Goal: Information Seeking & Learning: Learn about a topic

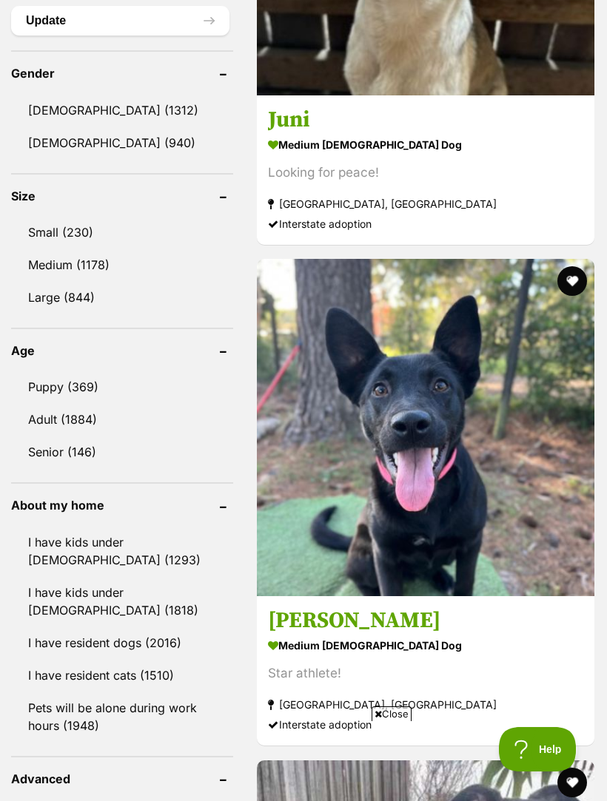
scroll to position [1367, 0]
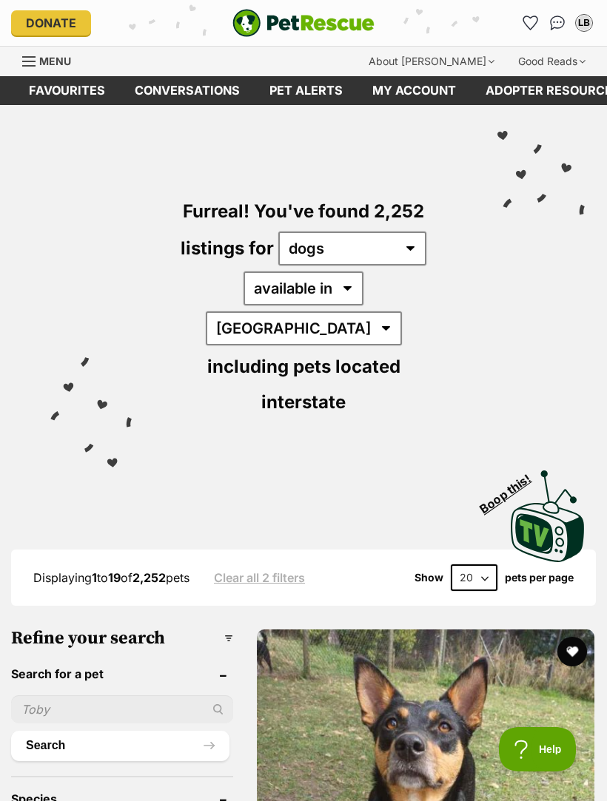
click at [272, 25] on img "PetRescue" at bounding box center [303, 23] width 142 height 28
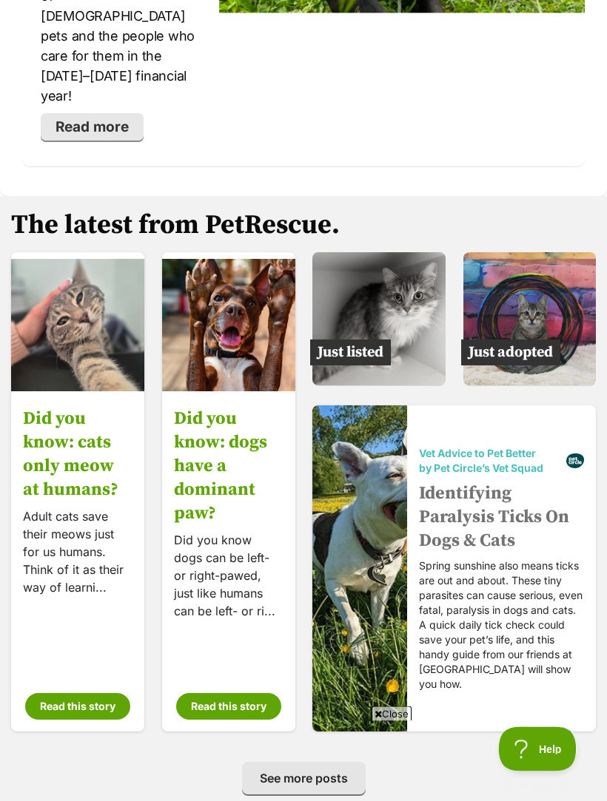
scroll to position [3306, 0]
click at [545, 252] on img at bounding box center [529, 318] width 133 height 133
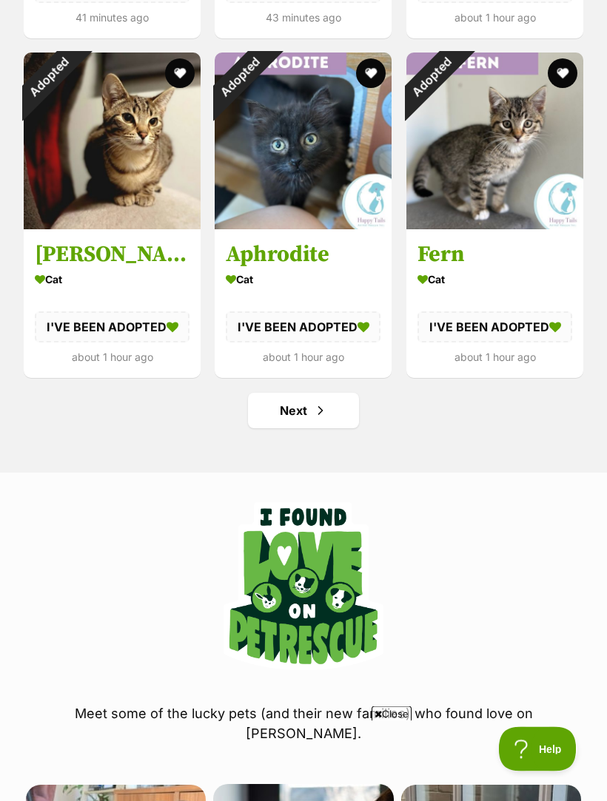
scroll to position [1833, 0]
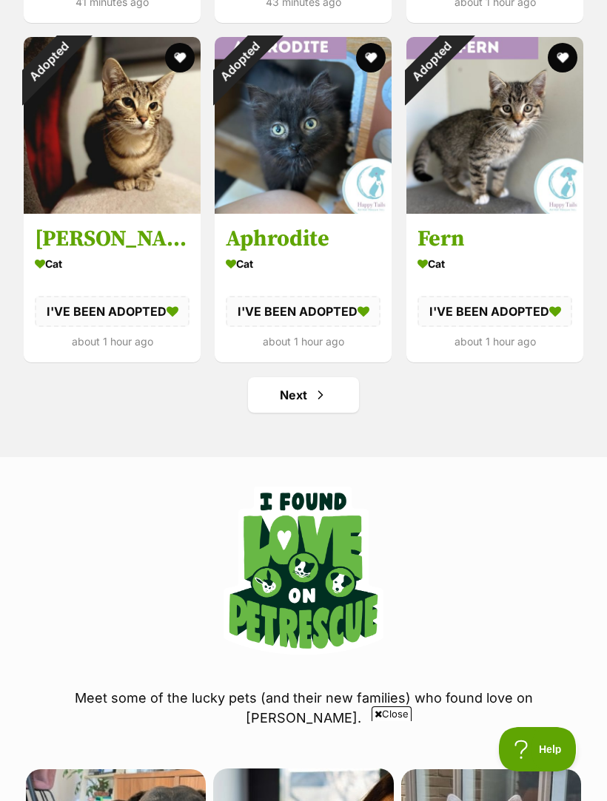
click at [284, 387] on link "Next" at bounding box center [303, 395] width 111 height 36
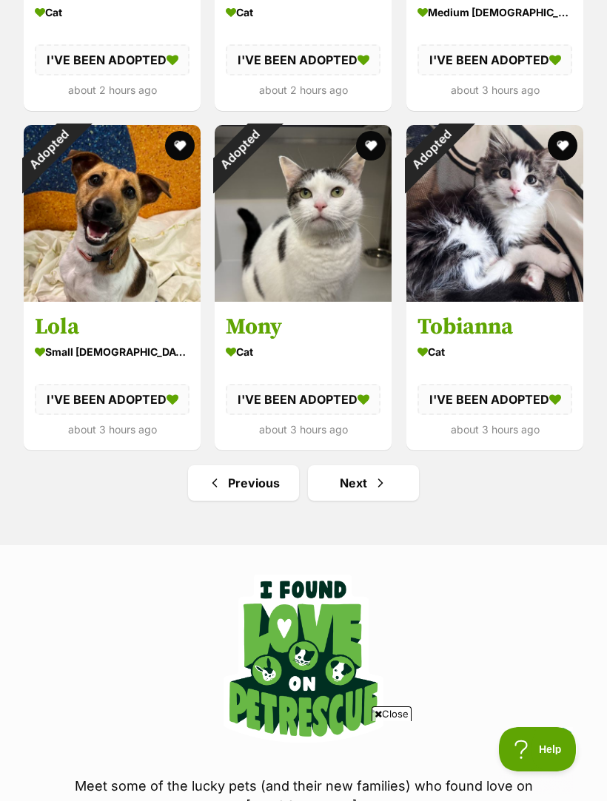
scroll to position [1748, 0]
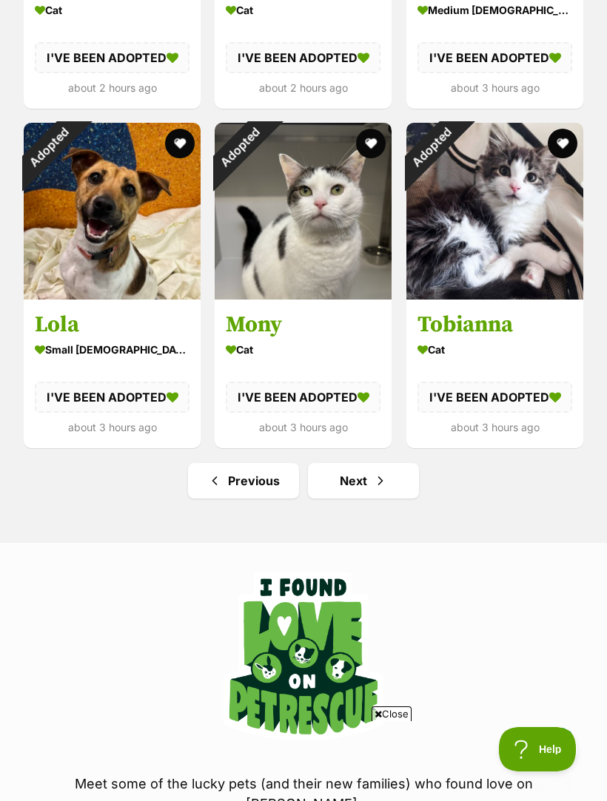
click at [389, 476] on link "Next" at bounding box center [363, 481] width 111 height 36
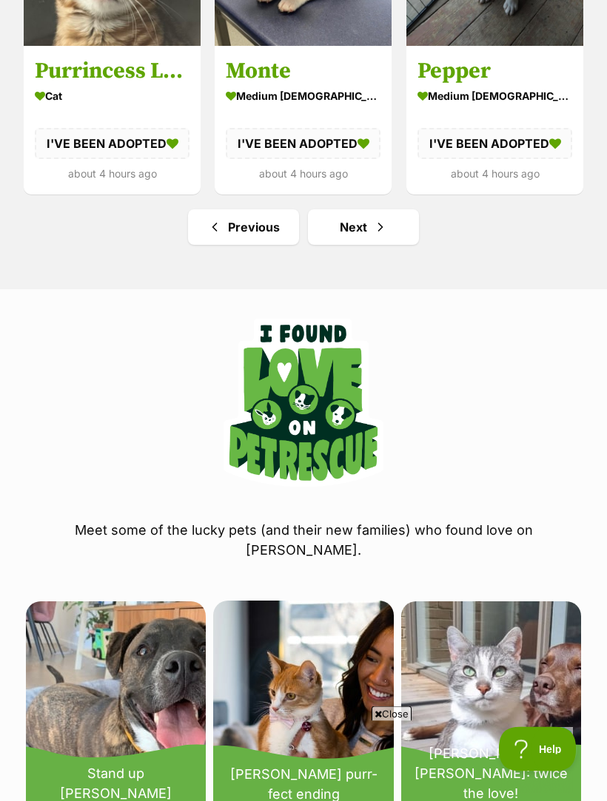
scroll to position [2001, 0]
click at [382, 223] on span "Next page" at bounding box center [380, 227] width 15 height 18
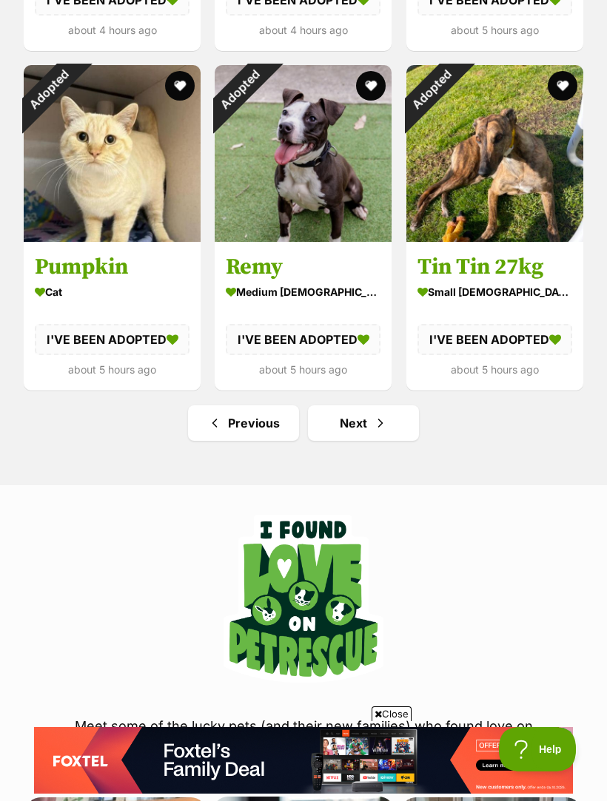
scroll to position [1722, 0]
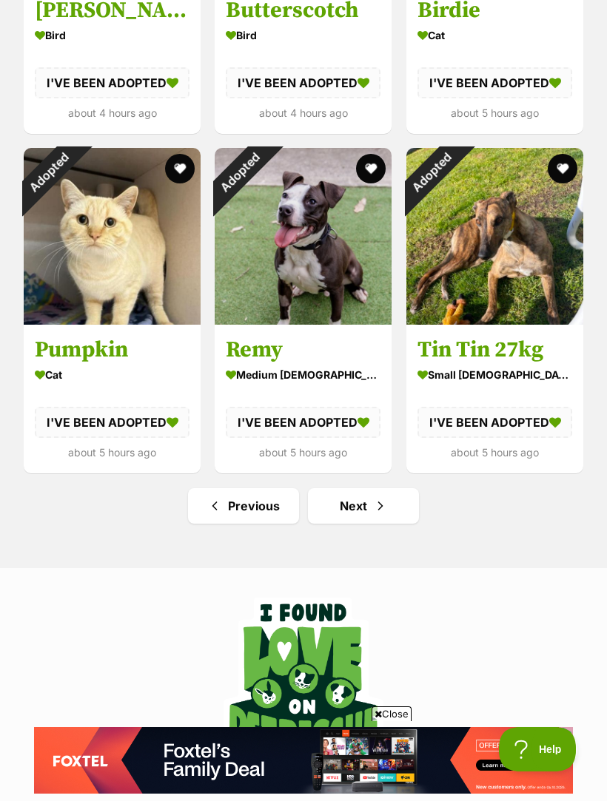
click at [396, 501] on link "Next" at bounding box center [363, 506] width 111 height 36
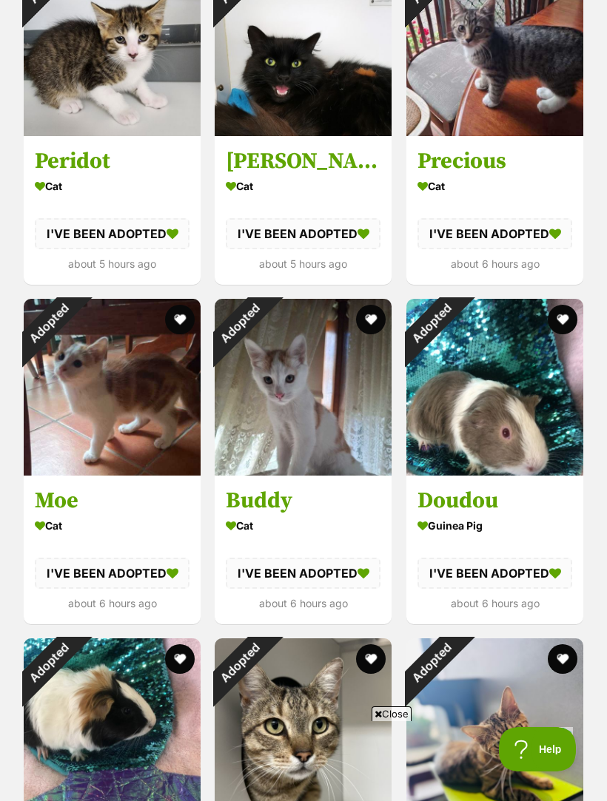
scroll to position [887, 0]
